Goal: Task Accomplishment & Management: Use online tool/utility

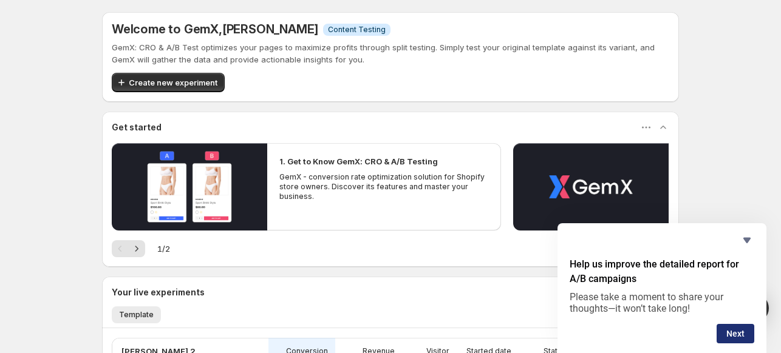
click at [738, 331] on button "Next" at bounding box center [735, 333] width 38 height 19
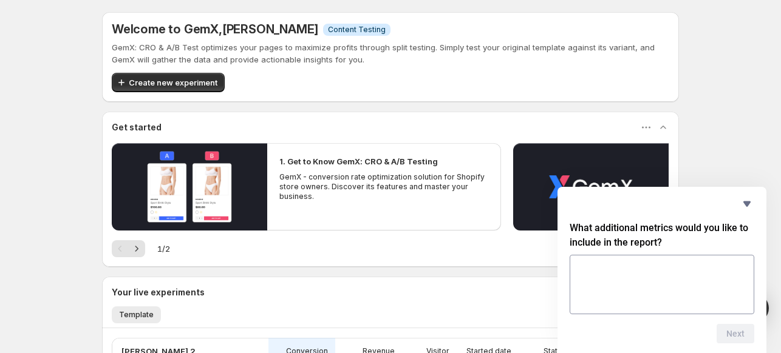
click at [731, 141] on div "Welcome to GemX , Lisa Le Info Content Testing GemX: CRO & A/B Test optimizes y…" at bounding box center [390, 298] width 781 height 596
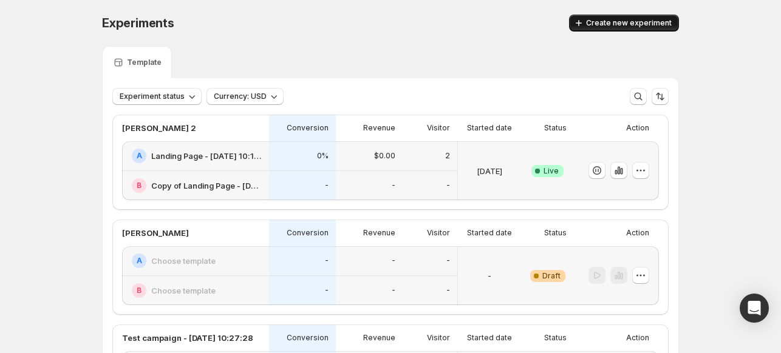
click at [644, 22] on span "Create new experiment" at bounding box center [629, 23] width 86 height 10
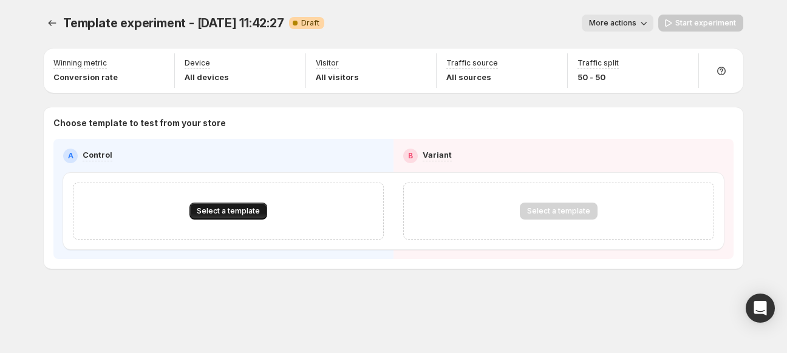
click at [234, 207] on span "Select a template" at bounding box center [228, 211] width 63 height 10
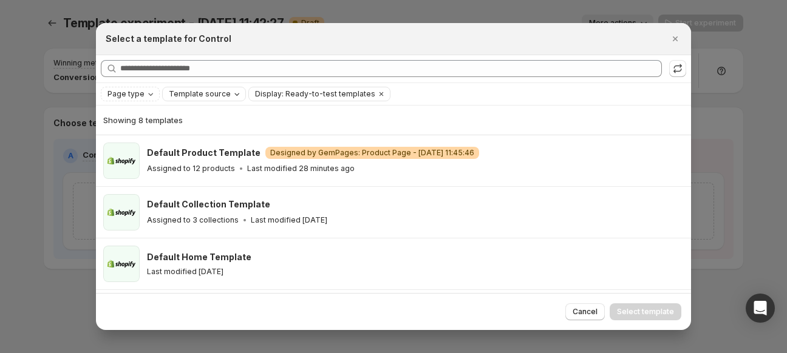
click at [194, 99] on span "Template source" at bounding box center [200, 94] width 62 height 10
click at [208, 127] on span "GemPages" at bounding box center [203, 132] width 41 height 10
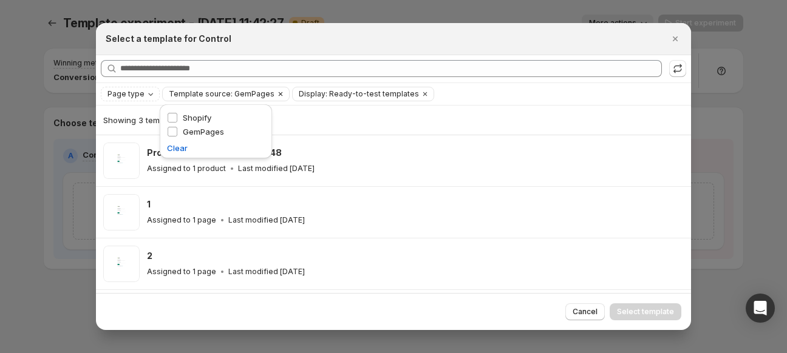
click at [215, 92] on span "Template source: GemPages" at bounding box center [222, 94] width 106 height 10
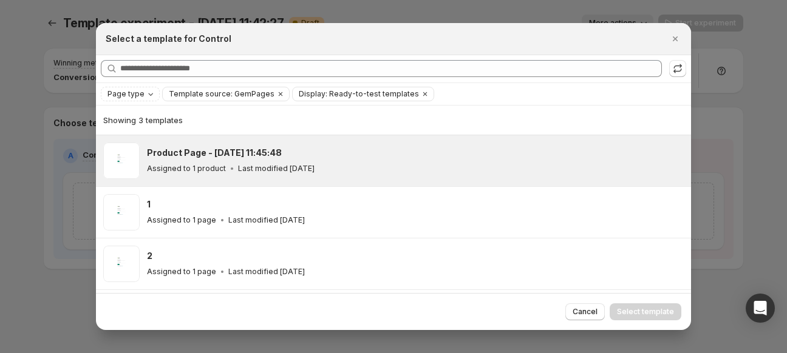
click at [272, 170] on p "Last modified 3 months ago" at bounding box center [276, 169] width 76 height 10
click at [653, 305] on button "Select template" at bounding box center [645, 312] width 72 height 17
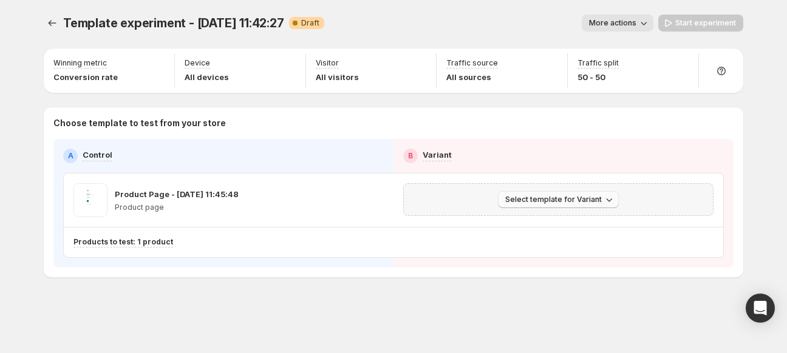
click at [588, 198] on span "Select template for Variant" at bounding box center [553, 200] width 97 height 10
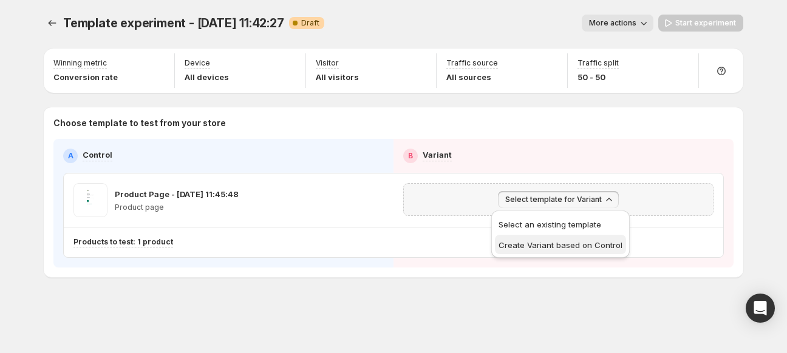
click at [572, 245] on span "Create Variant based on Control" at bounding box center [560, 245] width 124 height 10
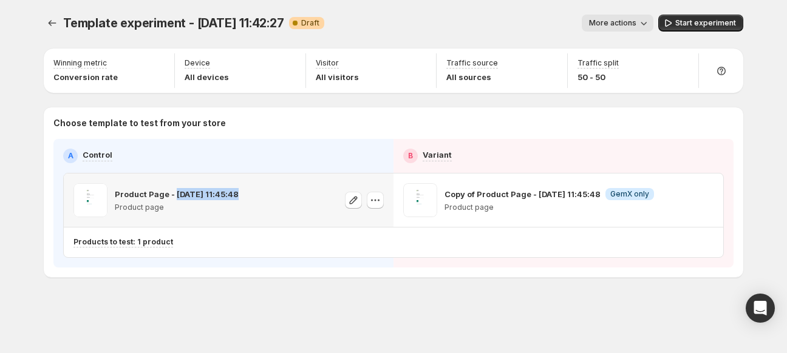
drag, startPoint x: 174, startPoint y: 189, endPoint x: 240, endPoint y: 197, distance: 66.6
click at [240, 195] on div "Product Page - May 8, 11:45:48 Product page" at bounding box center [228, 200] width 310 height 34
click at [165, 197] on p "Product Page - May 8, 11:45:48" at bounding box center [177, 194] width 124 height 12
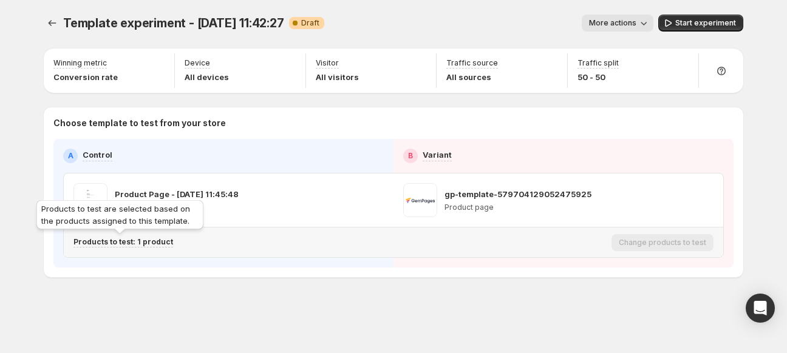
click at [148, 240] on p "Products to test: 1 product" at bounding box center [123, 242] width 100 height 10
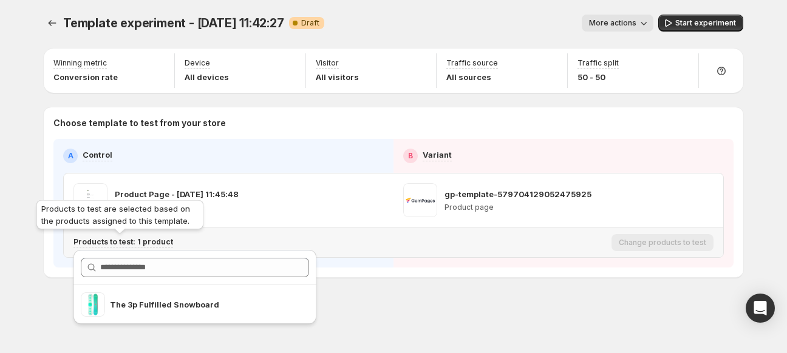
click at [146, 244] on p "Products to test: 1 product" at bounding box center [123, 242] width 100 height 10
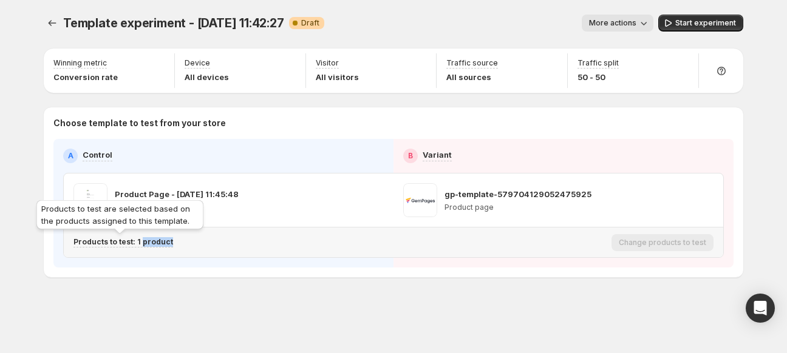
click at [146, 244] on p "Products to test: 1 product" at bounding box center [123, 242] width 100 height 10
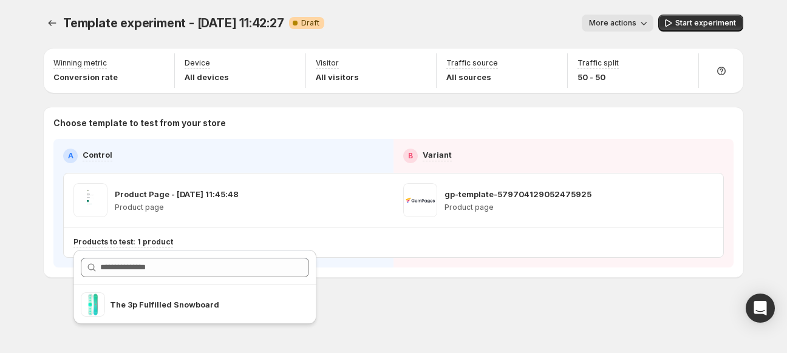
click at [409, 303] on div "Template experiment - Aug 13, 11:42:27. This page is ready Template experiment …" at bounding box center [393, 171] width 728 height 343
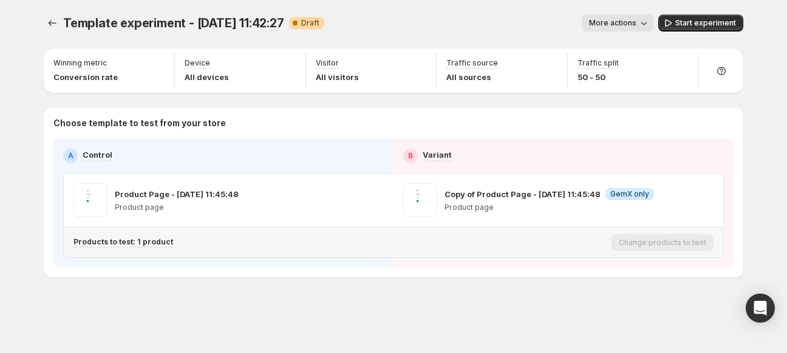
click at [112, 232] on div "Products to test: 1 product" at bounding box center [339, 242] width 533 height 20
click at [112, 237] on p "Products to test: 1 product" at bounding box center [123, 242] width 100 height 10
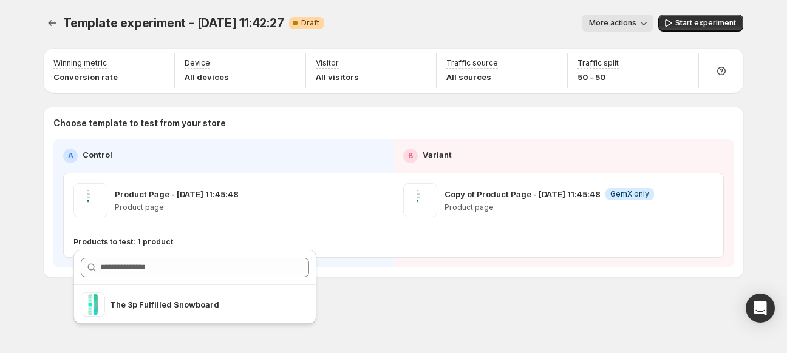
click at [405, 291] on div "Template experiment - Aug 13, 11:42:27. This page is ready Template experiment …" at bounding box center [393, 171] width 728 height 343
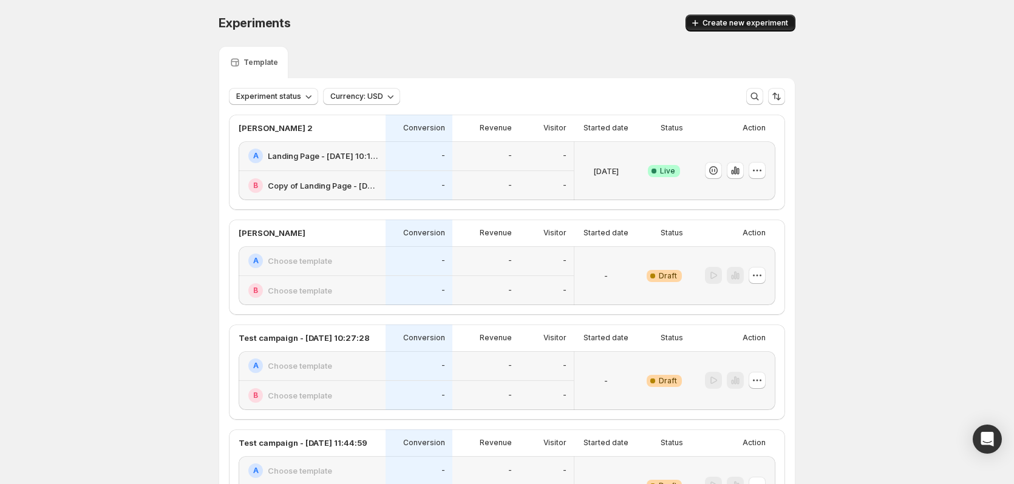
click at [755, 25] on span "Create new experiment" at bounding box center [745, 23] width 86 height 10
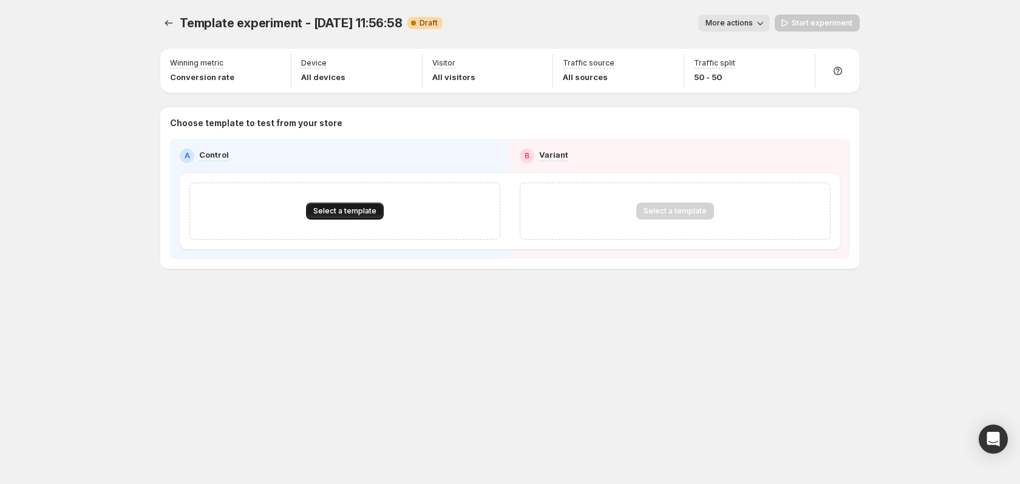
click at [356, 205] on button "Select a template" at bounding box center [345, 211] width 78 height 17
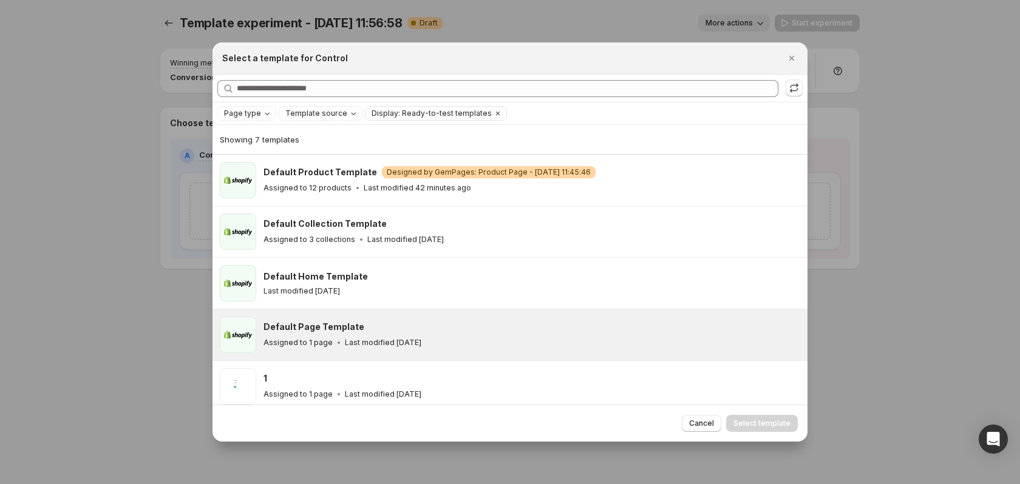
scroll to position [61, 0]
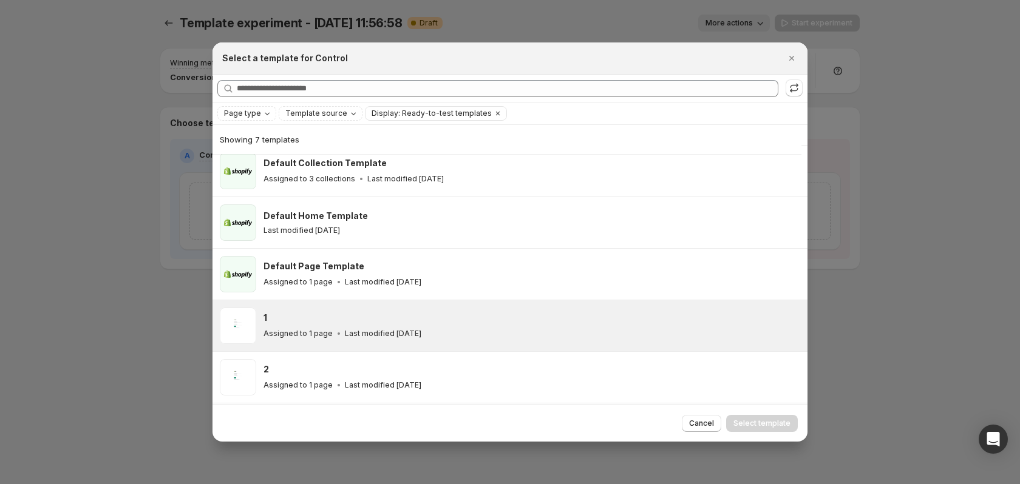
click at [495, 349] on div "1 Assigned to 1 page Last modified 7 months ago" at bounding box center [509, 325] width 595 height 51
click at [755, 424] on span "Select template" at bounding box center [761, 424] width 57 height 10
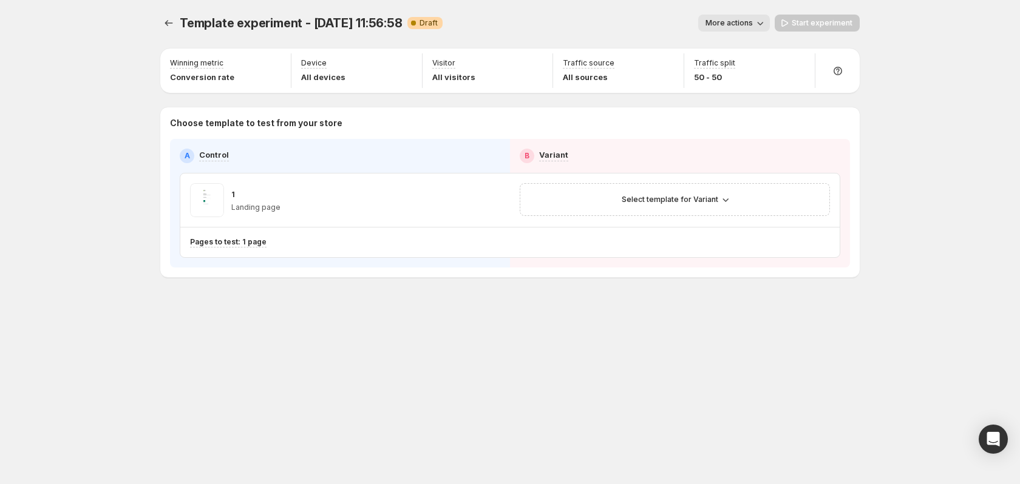
scroll to position [59, 0]
click at [490, 197] on icon "button" at bounding box center [492, 200] width 12 height 12
click at [489, 201] on icon "button" at bounding box center [488, 201] width 2 height 2
click at [491, 228] on span "Change template" at bounding box center [493, 226] width 66 height 10
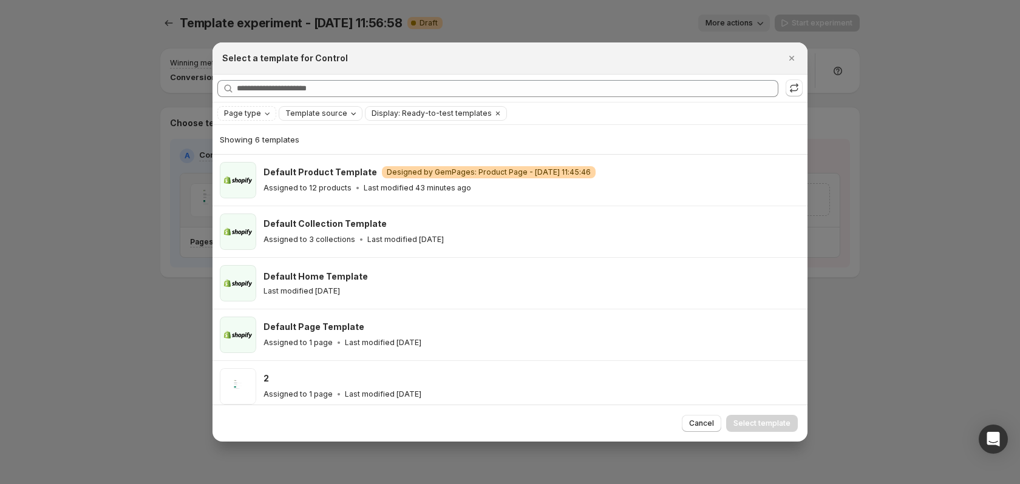
click at [338, 112] on span "Template source" at bounding box center [316, 114] width 62 height 10
click at [347, 151] on div "GemPages" at bounding box center [333, 152] width 98 height 14
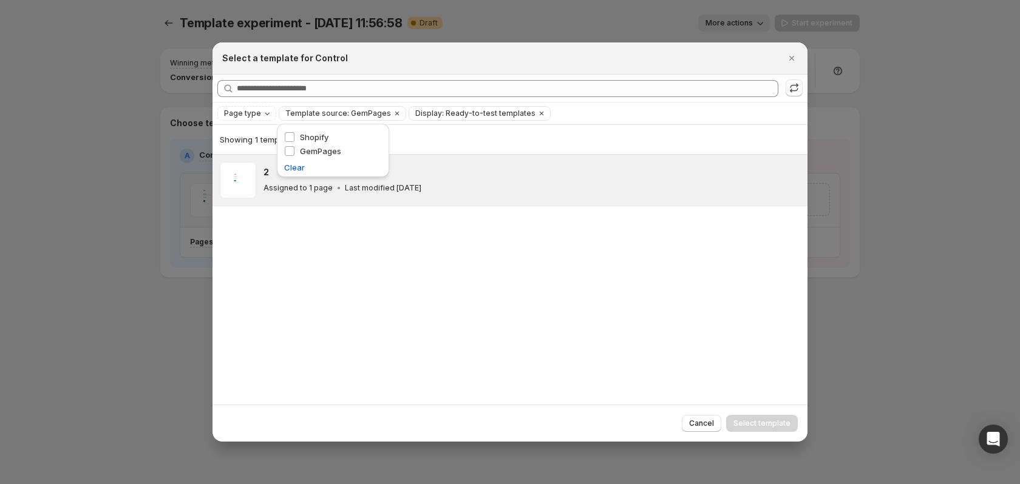
click at [527, 181] on div "2 Assigned to 1 page Last modified 7 months ago" at bounding box center [529, 180] width 533 height 28
click at [771, 425] on span "Select template" at bounding box center [761, 424] width 57 height 10
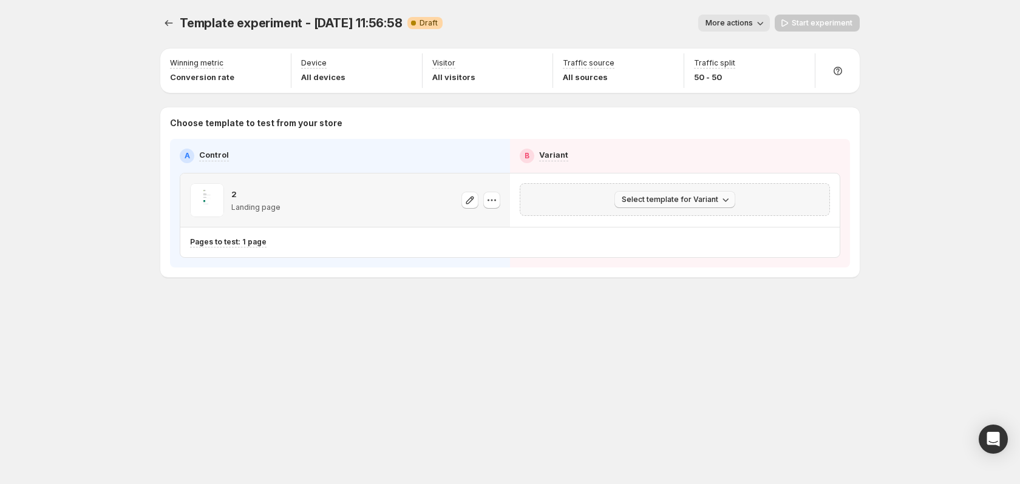
click at [711, 198] on span "Select template for Variant" at bounding box center [670, 200] width 97 height 10
click at [711, 240] on span "Create Variant based on Control" at bounding box center [677, 246] width 124 height 12
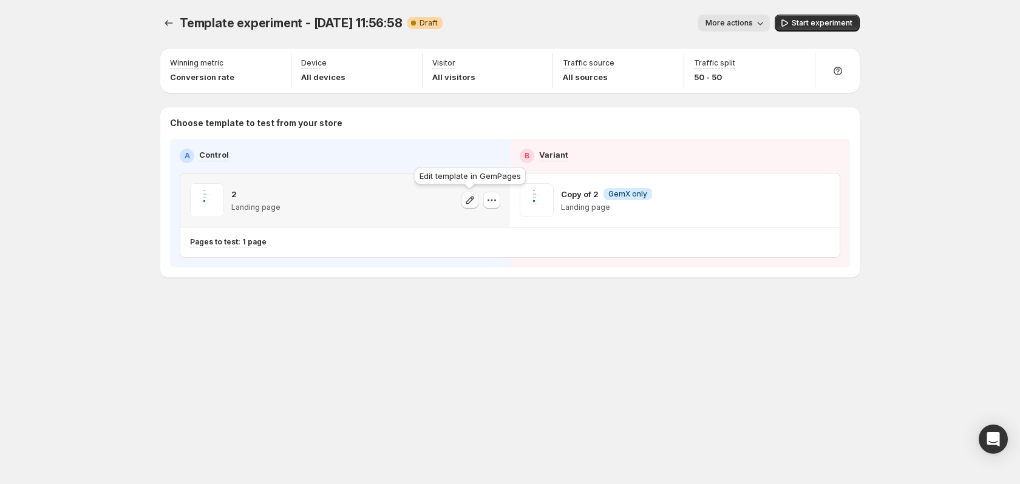
click at [468, 197] on icon "button" at bounding box center [470, 200] width 12 height 12
click at [494, 198] on icon "button" at bounding box center [492, 200] width 12 height 12
click at [503, 223] on span "Change template" at bounding box center [493, 226] width 66 height 10
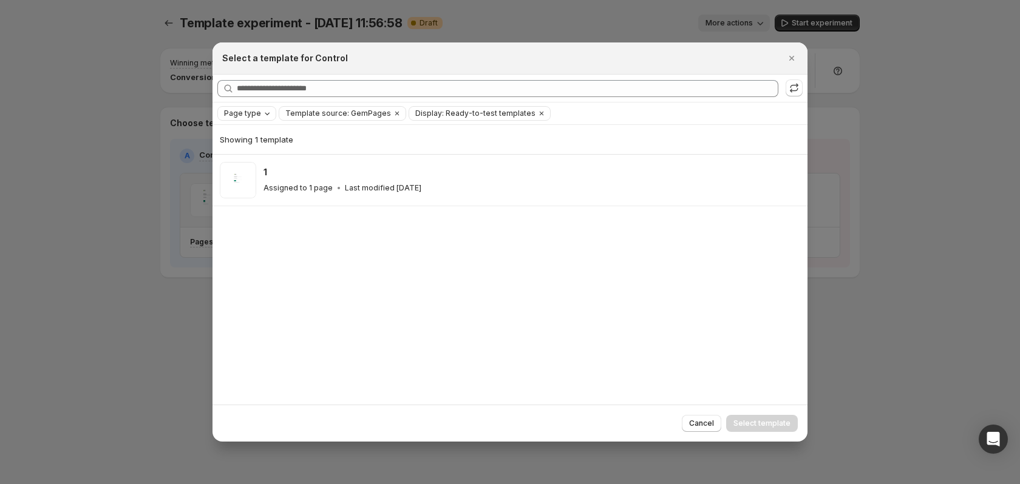
click at [265, 111] on icon "Page type" at bounding box center [267, 114] width 10 height 10
click at [288, 165] on span "Product page" at bounding box center [266, 165] width 52 height 10
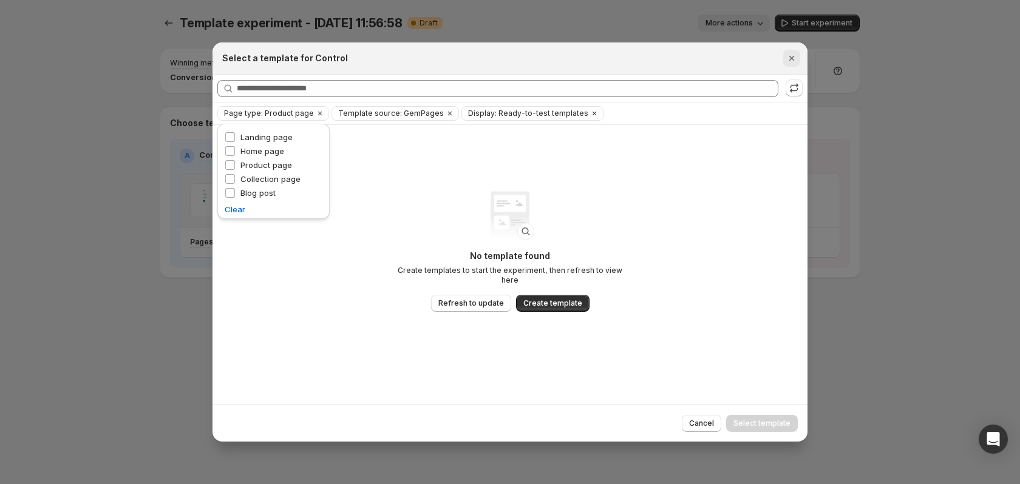
click at [799, 56] on button "Close" at bounding box center [791, 58] width 17 height 17
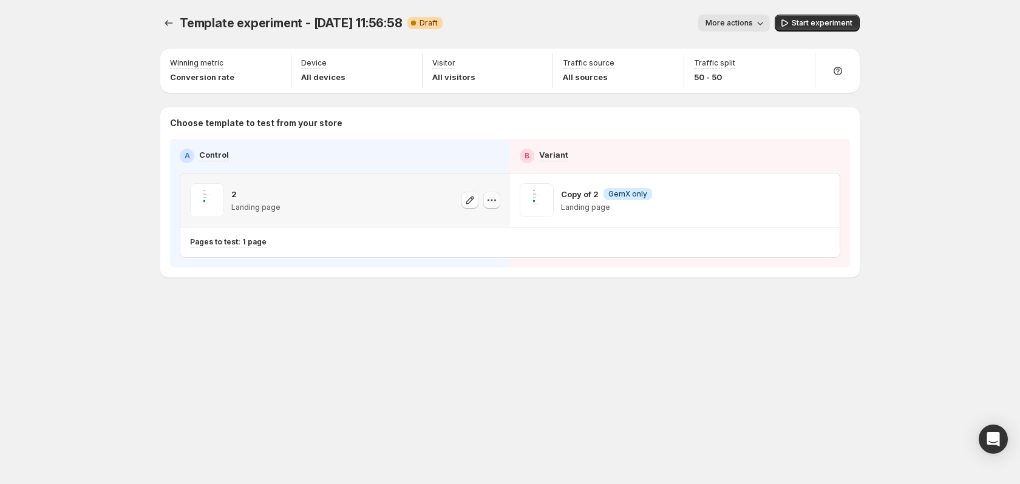
click at [492, 199] on icon "button" at bounding box center [492, 200] width 12 height 12
click at [494, 199] on icon "button" at bounding box center [492, 200] width 12 height 12
click at [512, 227] on span "Change template" at bounding box center [493, 226] width 66 height 10
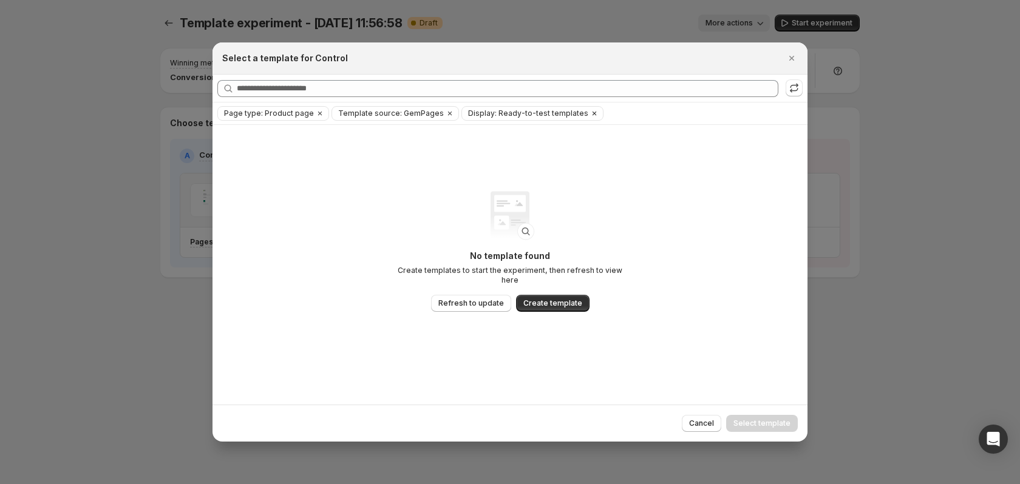
click at [525, 113] on span "Display: Ready-to-test templates" at bounding box center [528, 114] width 120 height 10
click at [468, 153] on span "Clear" at bounding box center [468, 154] width 21 height 12
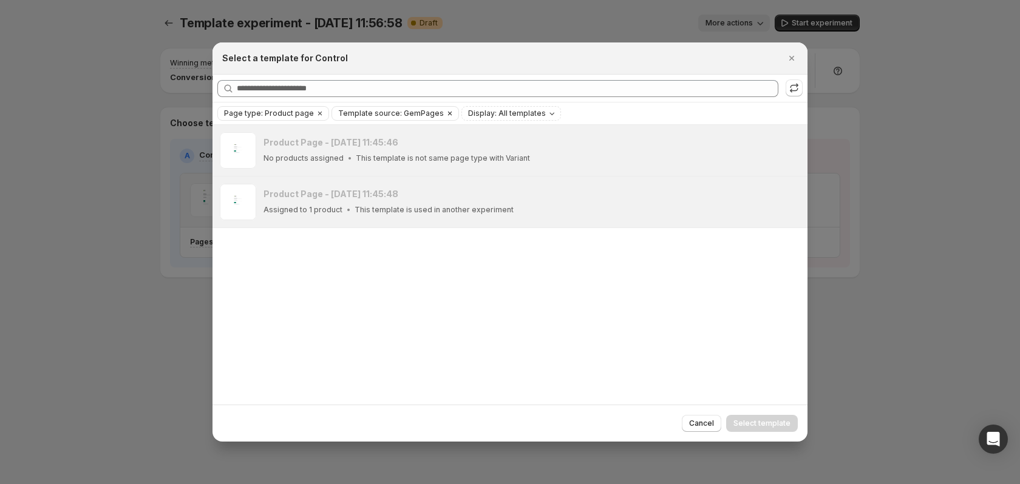
click at [412, 115] on span "Template source: GemPages" at bounding box center [391, 114] width 106 height 10
click at [647, 299] on div "Product Page - May 8, 11:45:46 No products assigned This template is not same p…" at bounding box center [509, 265] width 595 height 280
drag, startPoint x: 792, startPoint y: 56, endPoint x: 770, endPoint y: 109, distance: 56.8
click at [792, 56] on icon "Close" at bounding box center [791, 58] width 12 height 12
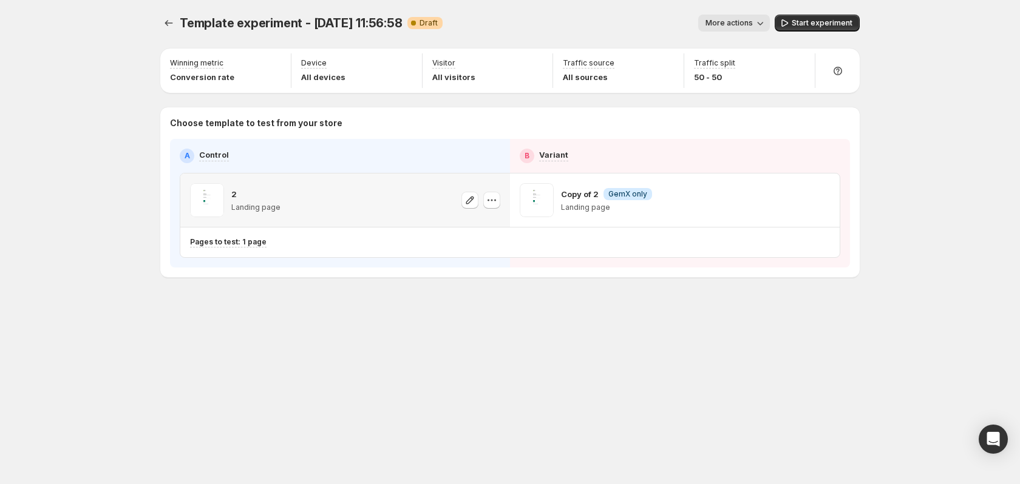
click at [761, 21] on icon "button" at bounding box center [760, 23] width 12 height 12
click at [444, 348] on div "Template experiment - Aug 13, 11:56:58. This page is ready Template experiment …" at bounding box center [510, 242] width 728 height 484
click at [498, 197] on button "button" at bounding box center [491, 200] width 17 height 17
click at [512, 228] on span "Change template" at bounding box center [493, 226] width 66 height 10
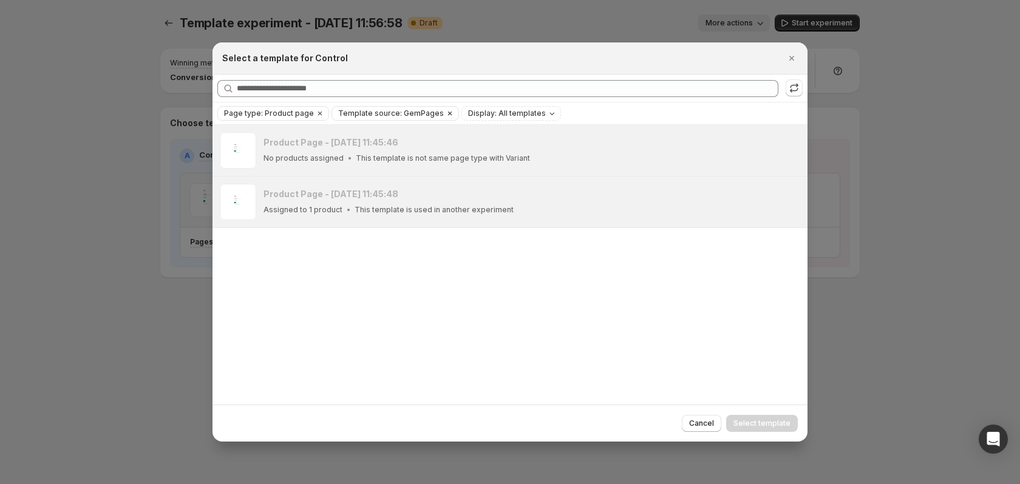
click at [445, 114] on icon "Clear" at bounding box center [450, 114] width 10 height 10
